Goal: Task Accomplishment & Management: Complete application form

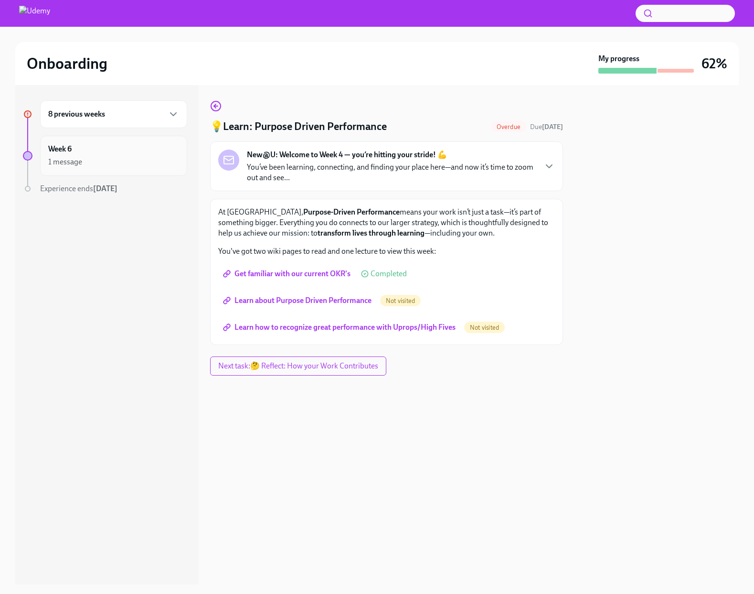
click at [142, 151] on div "Week 6 1 message" at bounding box center [113, 156] width 131 height 24
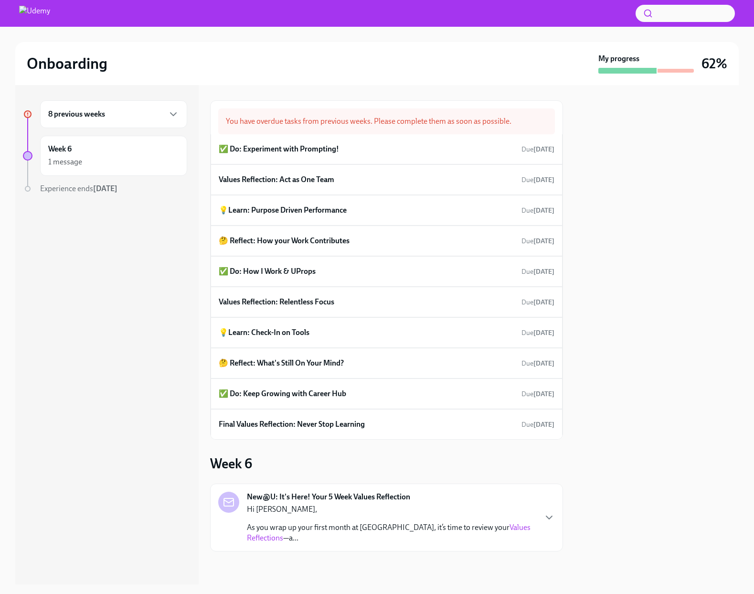
click at [162, 112] on div "8 previous weeks" at bounding box center [113, 113] width 131 height 11
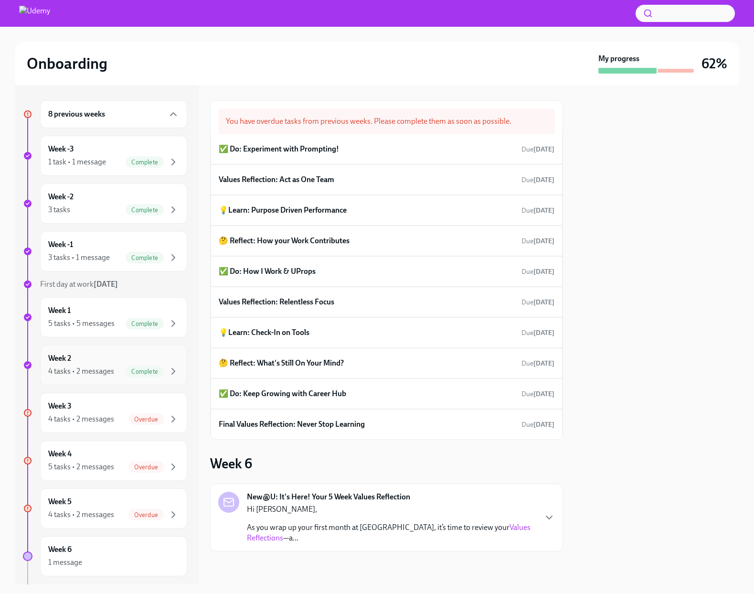
scroll to position [48, 0]
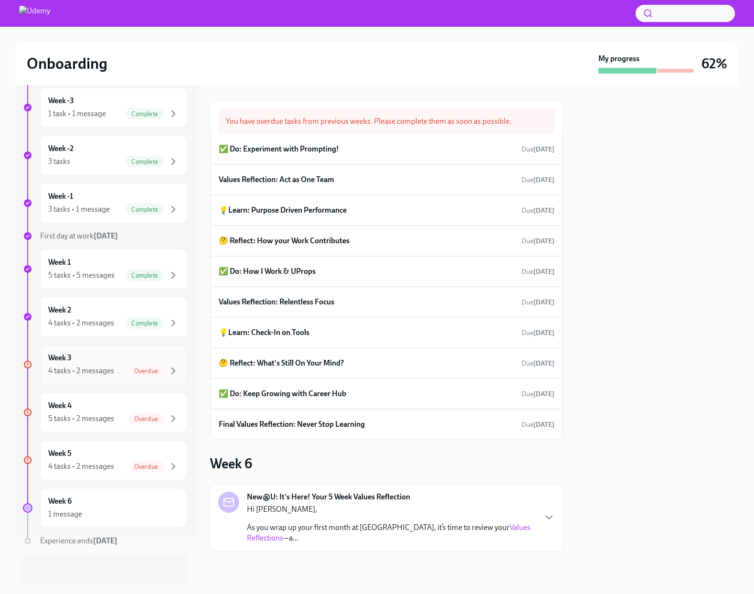
click at [126, 362] on div "Week 3 4 tasks • 2 messages Overdue" at bounding box center [113, 365] width 131 height 24
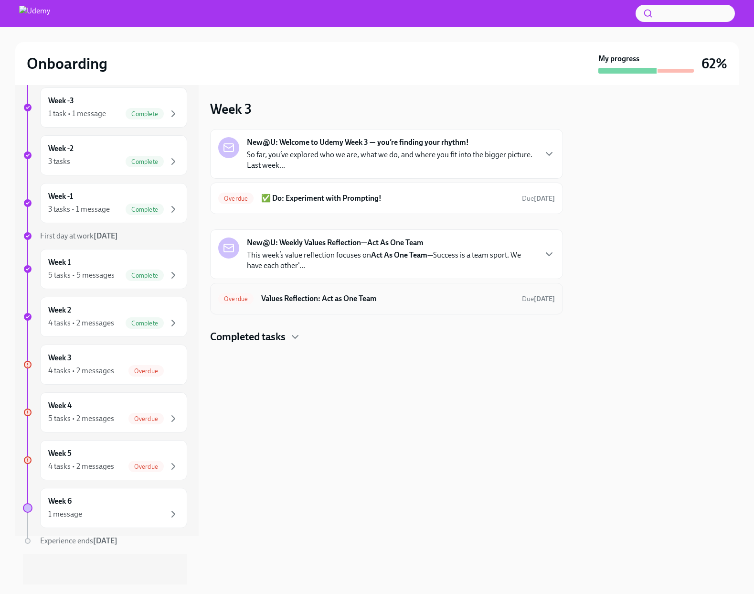
click at [365, 300] on h6 "Values Reflection: Act as One Team" at bounding box center [387, 298] width 253 height 11
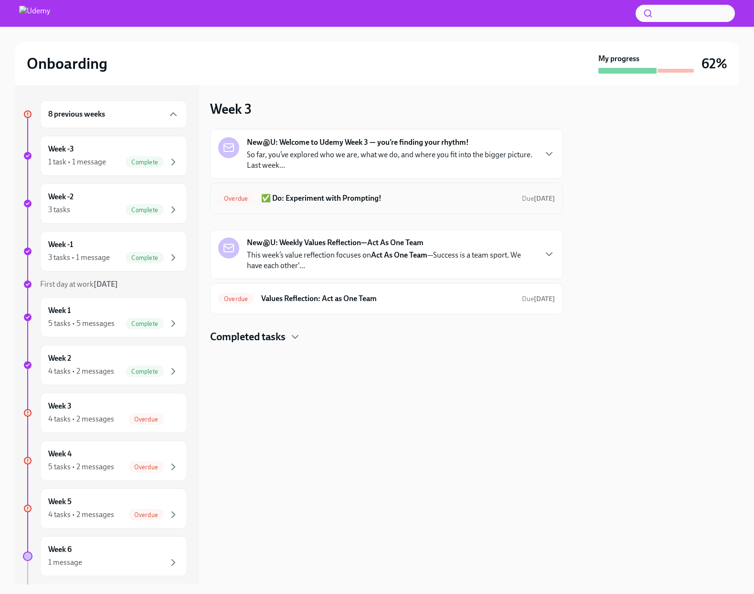
click at [362, 199] on h6 "✅ Do: Experiment with Prompting!" at bounding box center [387, 198] width 253 height 11
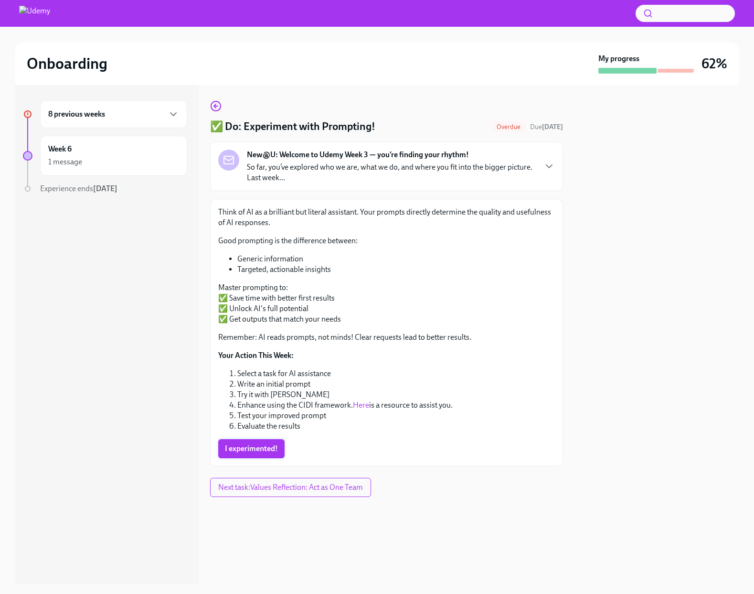
click at [245, 442] on button "I experimented!" at bounding box center [251, 448] width 66 height 19
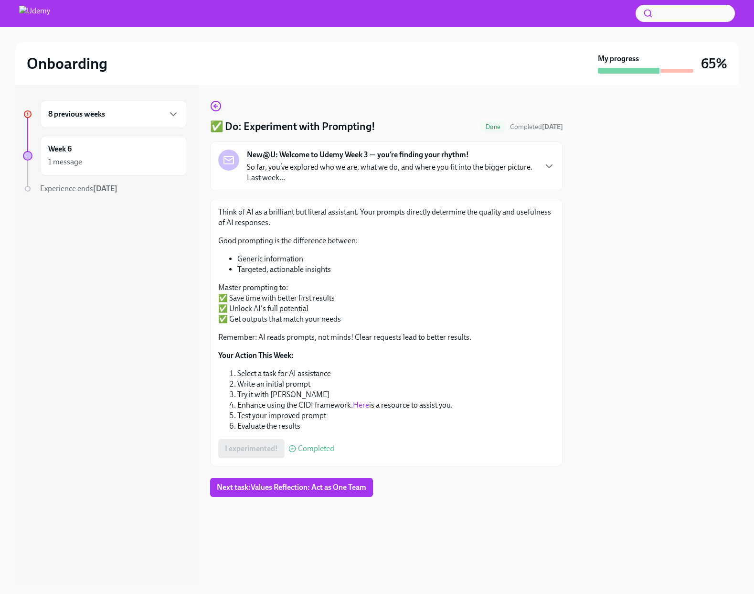
click at [150, 120] on div "8 previous weeks" at bounding box center [113, 114] width 147 height 28
